Goal: Find specific page/section: Find specific page/section

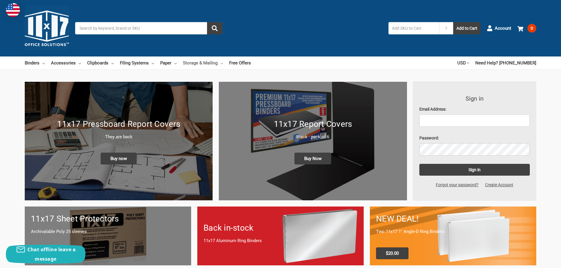
click at [216, 64] on link "Storage & Mailing" at bounding box center [203, 63] width 40 height 13
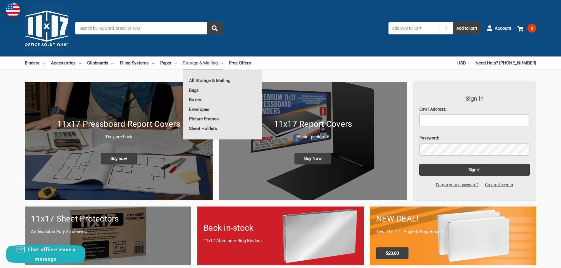
click at [200, 128] on link "Sheet Holders" at bounding box center [222, 128] width 79 height 9
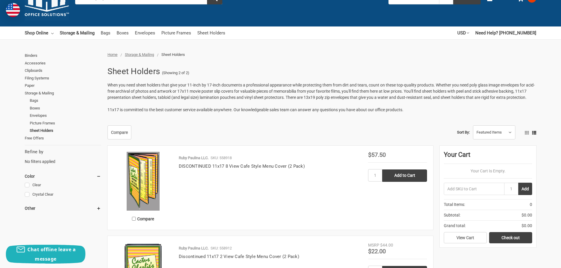
scroll to position [29, 0]
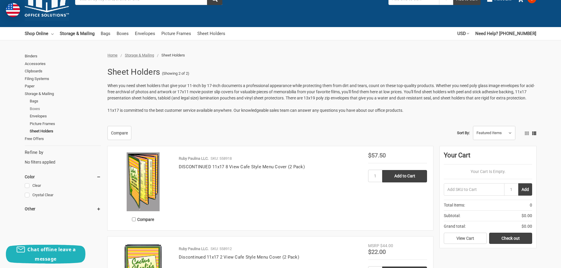
click at [34, 109] on link "Boxes" at bounding box center [65, 109] width 71 height 8
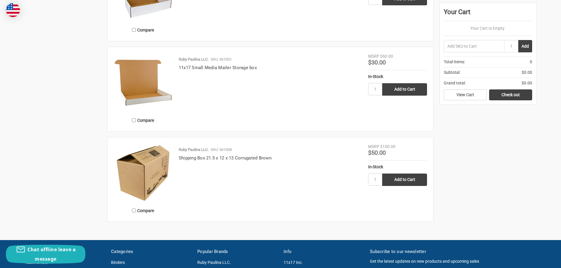
scroll to position [872, 0]
